Goal: Task Accomplishment & Management: Complete application form

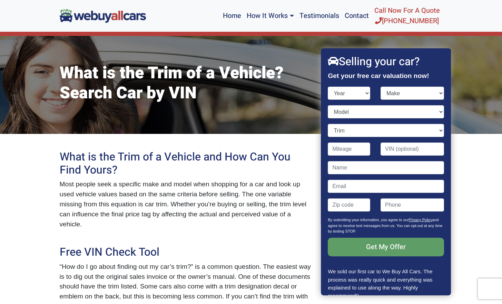
select select "2010"
click at [328, 87] on select "Year [DATE] 2024 2023 2022 2021 2020 2019 2018 2017 2016 2015 2014 2013 2012 20…" at bounding box center [349, 93] width 42 height 13
click at [413, 89] on select "Make" at bounding box center [411, 93] width 63 height 13
select select "Volkswagen"
click at [380, 87] on select "Make Acura Aston [PERSON_NAME] Audi Bentley BMW Buick Cadillac Chevrolet Chrysl…" at bounding box center [411, 93] width 63 height 13
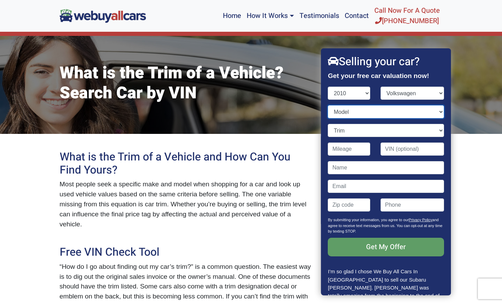
click at [362, 112] on select "Model" at bounding box center [386, 111] width 116 height 13
select select "CC"
click at [328, 105] on select "Model CC Eos Golf Golf GTI Jetta New Beetle Passat Routan Tiguan Touareg" at bounding box center [386, 111] width 116 height 13
click at [352, 132] on select "Trim" at bounding box center [386, 130] width 116 height 13
